Goal: Information Seeking & Learning: Learn about a topic

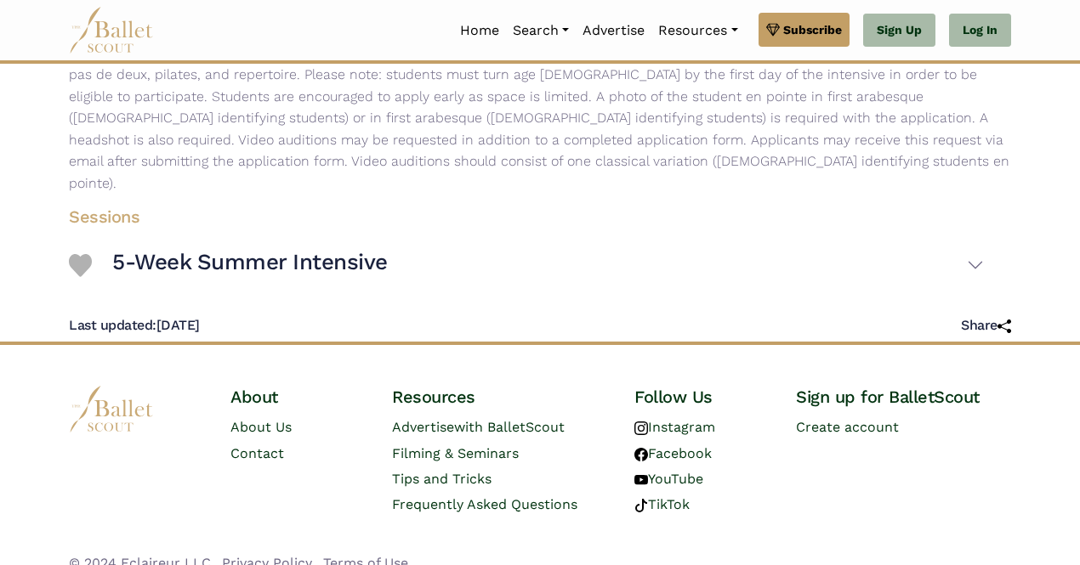
scroll to position [357, 0]
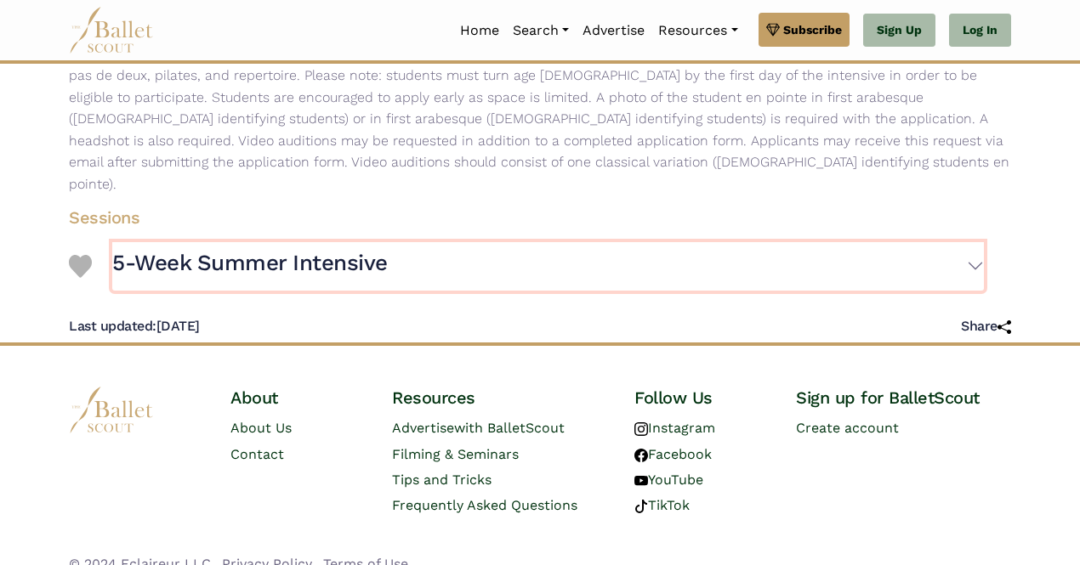
click at [268, 249] on h3 "5-Week Summer Intensive" at bounding box center [250, 263] width 276 height 29
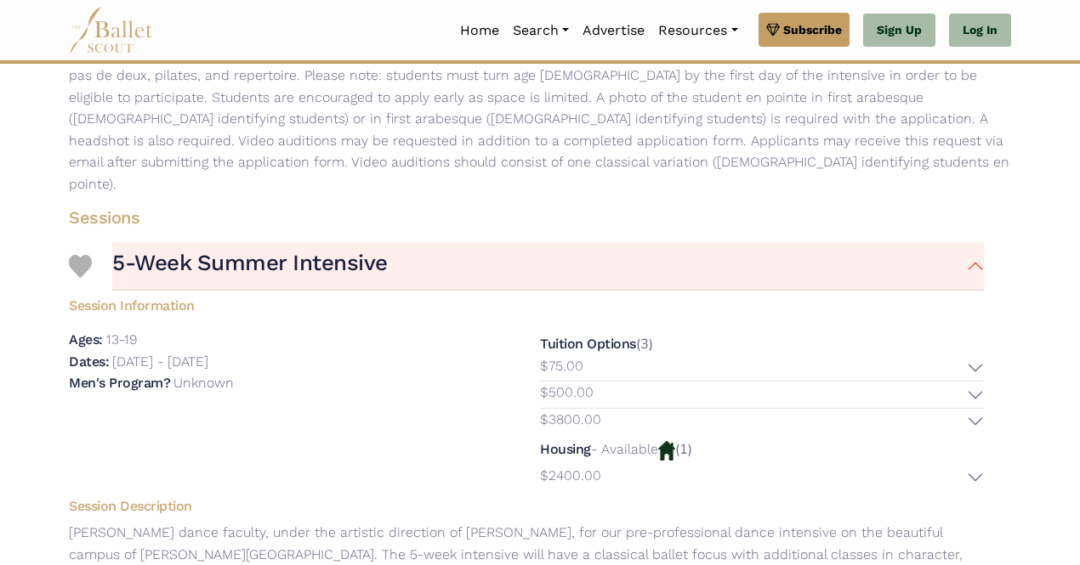
click at [329, 463] on div "Ages: 13-19 Dates: [DATE] - [DATE]" at bounding box center [290, 410] width 471 height 162
click at [600, 409] on button "$3800.00" at bounding box center [762, 422] width 444 height 26
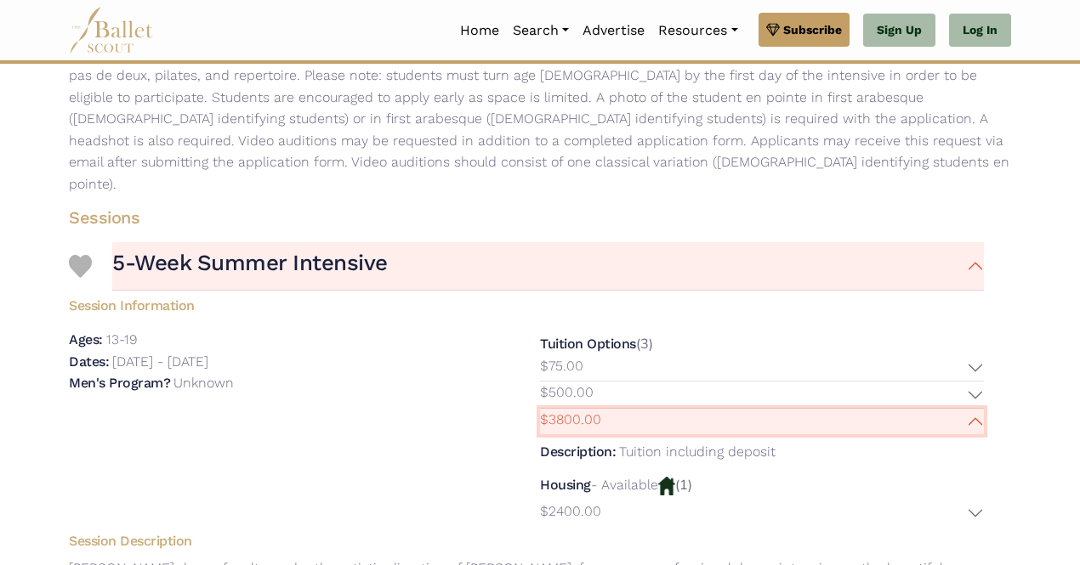
click at [641, 409] on button "$3800.00" at bounding box center [762, 422] width 444 height 26
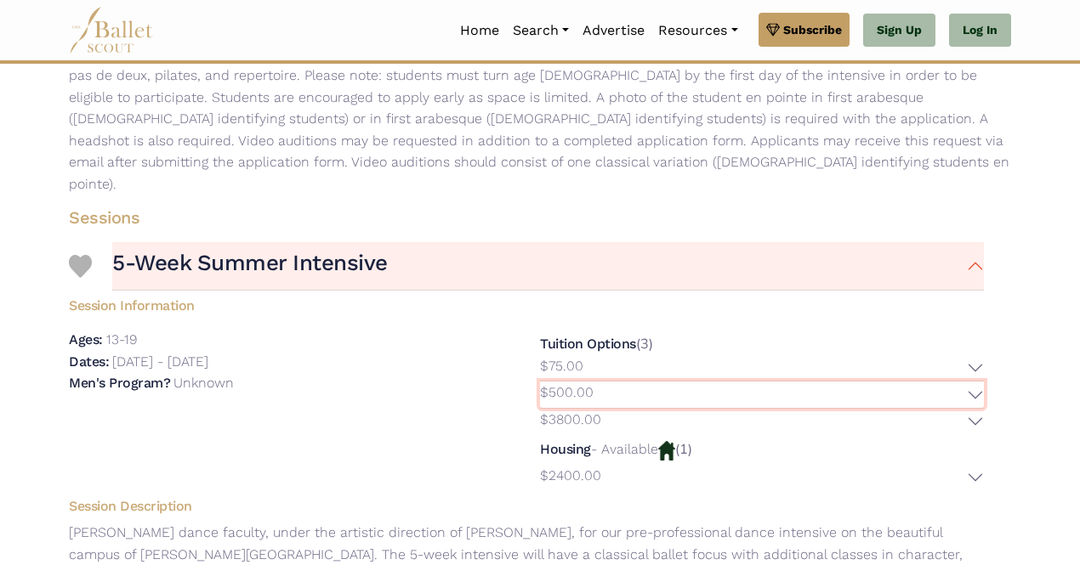
click at [636, 382] on button "$500.00" at bounding box center [762, 395] width 444 height 26
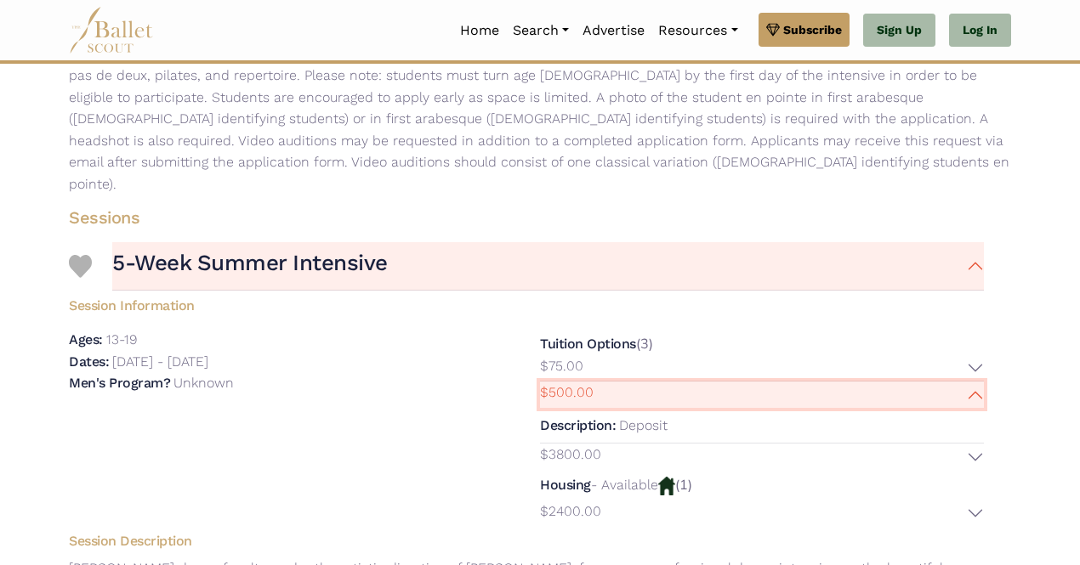
click at [636, 382] on button "$500.00" at bounding box center [762, 395] width 444 height 26
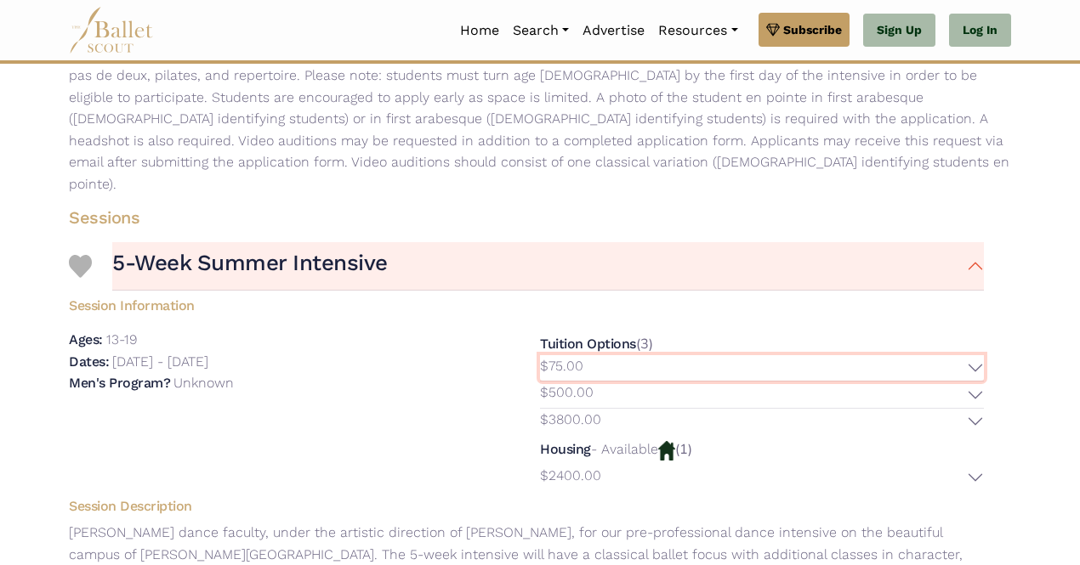
click at [637, 355] on button "$75.00" at bounding box center [762, 368] width 444 height 26
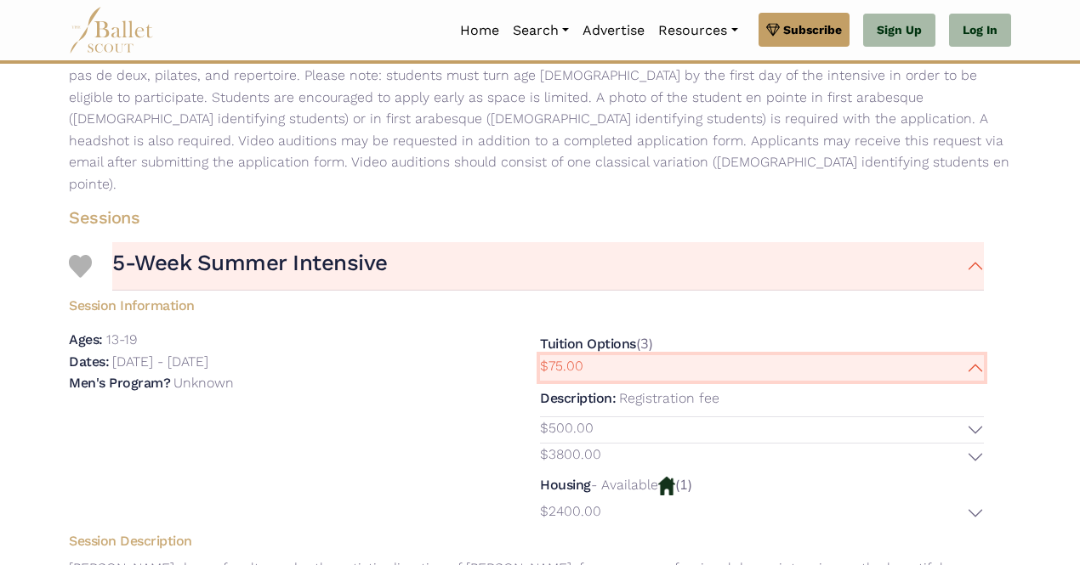
click at [637, 355] on button "$75.00" at bounding box center [762, 368] width 444 height 26
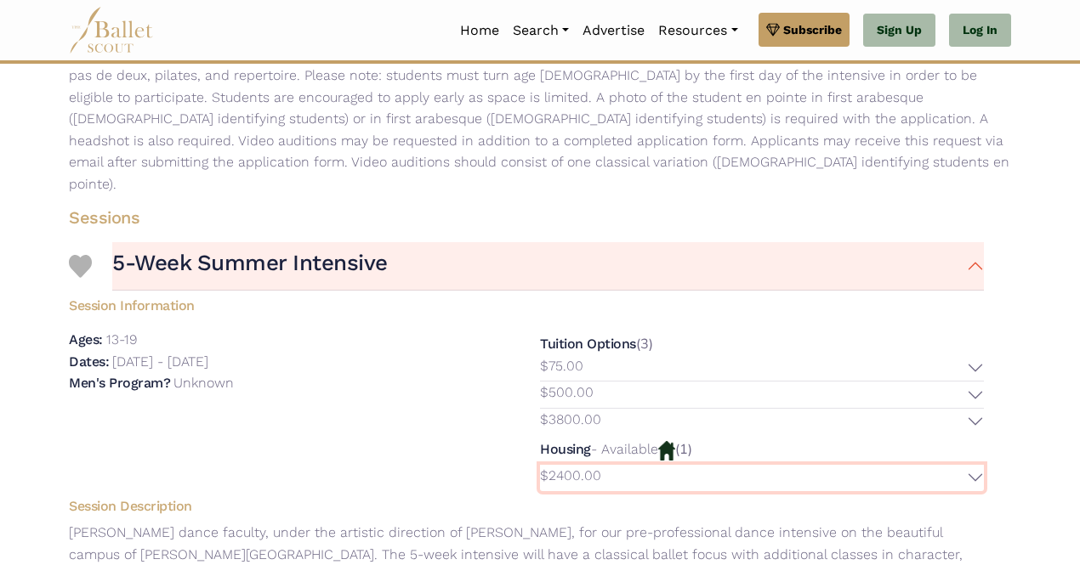
click at [669, 465] on button "$2400.00" at bounding box center [762, 478] width 444 height 26
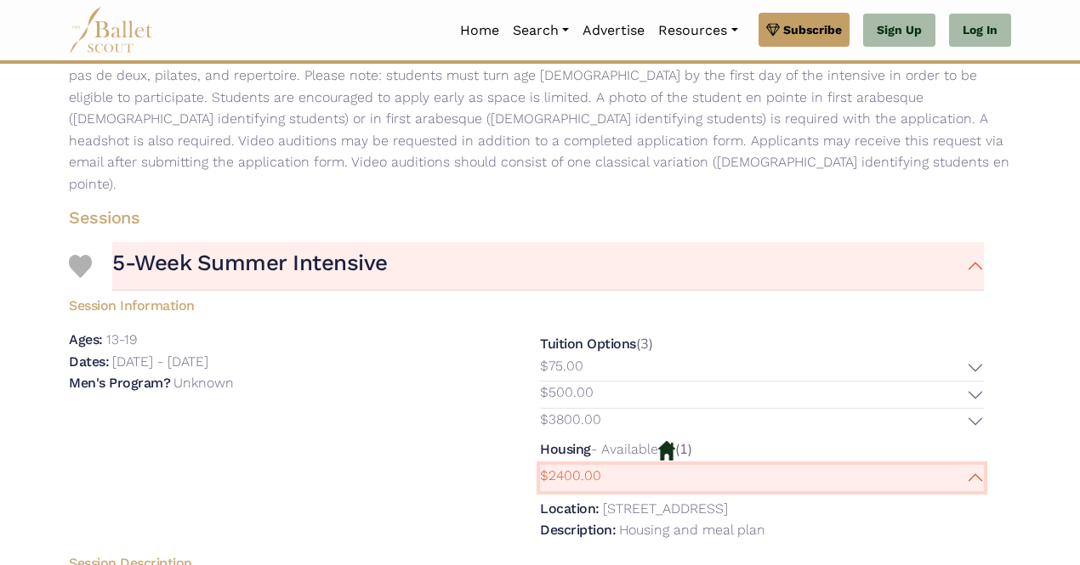
click at [624, 465] on button "$2400.00" at bounding box center [762, 478] width 444 height 26
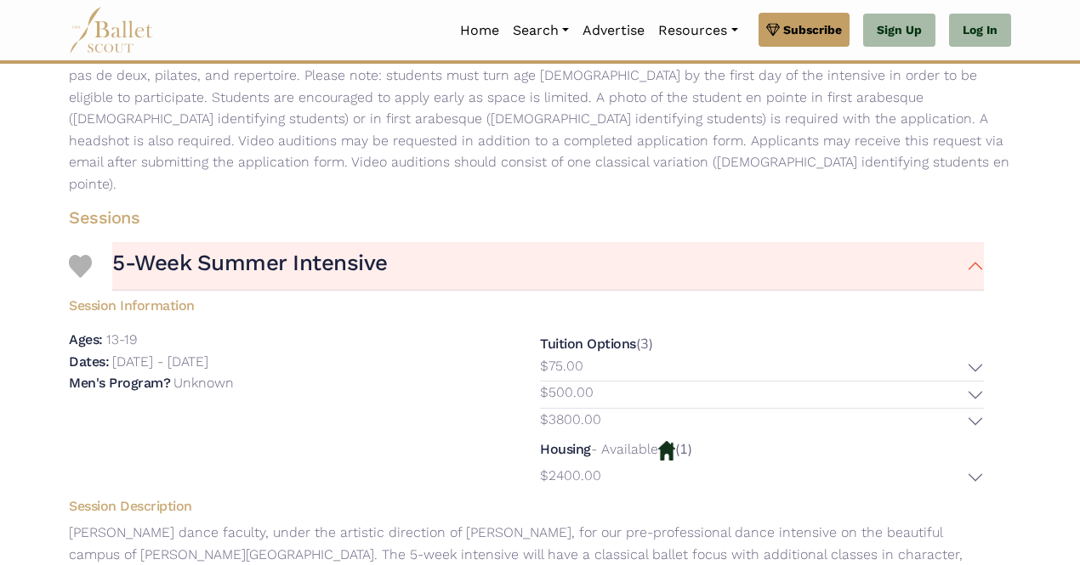
click at [386, 351] on div "Dates: [DATE] - [DATE]" at bounding box center [291, 362] width 444 height 22
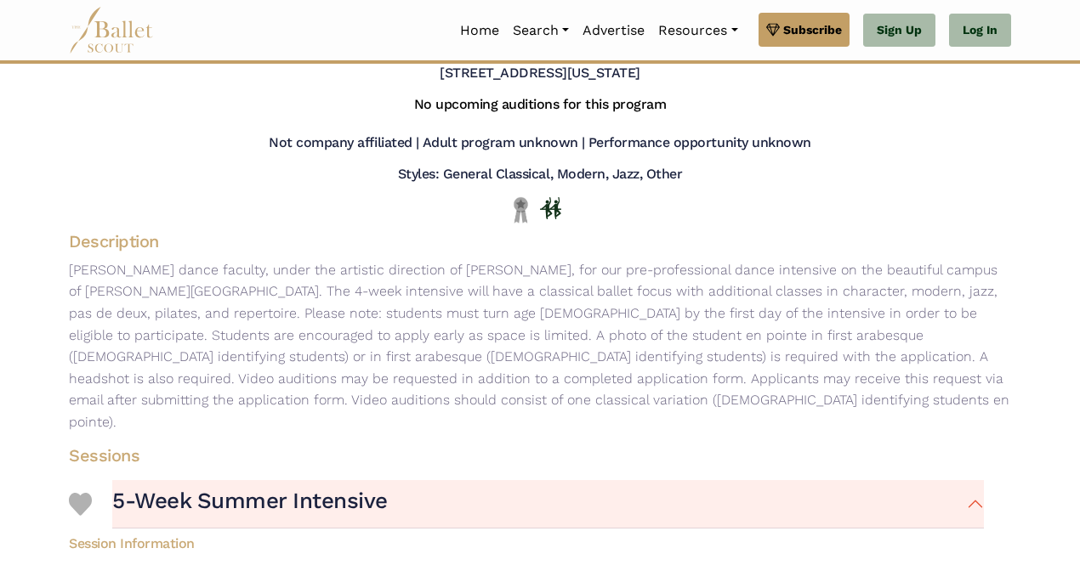
scroll to position [0, 0]
